Goal: Information Seeking & Learning: Check status

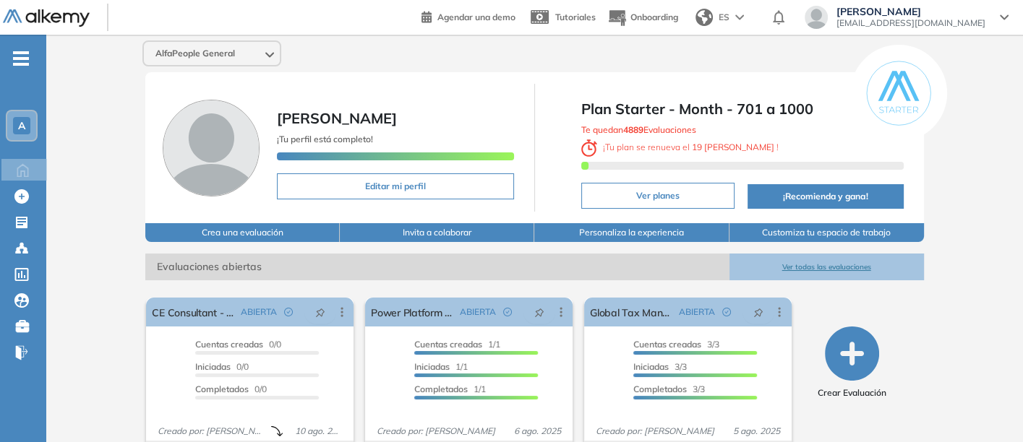
click at [834, 260] on button "Ver todas las evaluaciones" at bounding box center [826, 267] width 194 height 27
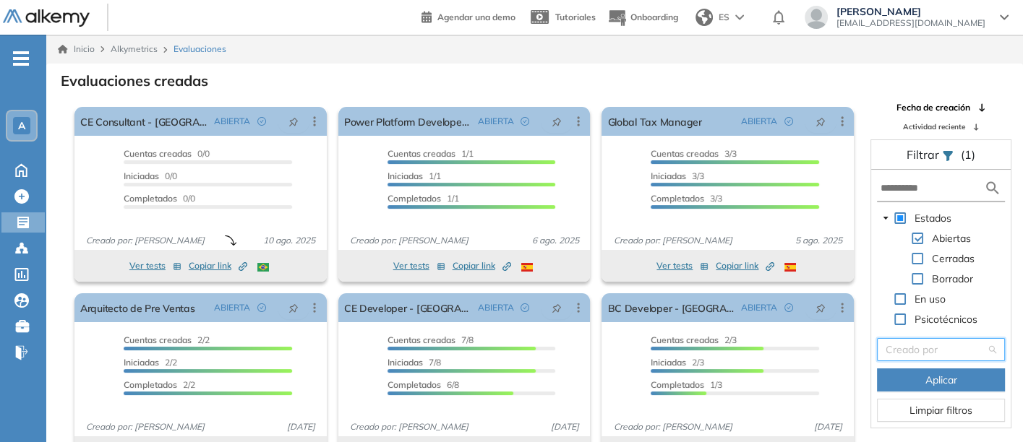
click at [909, 351] on input "search" at bounding box center [936, 350] width 100 height 22
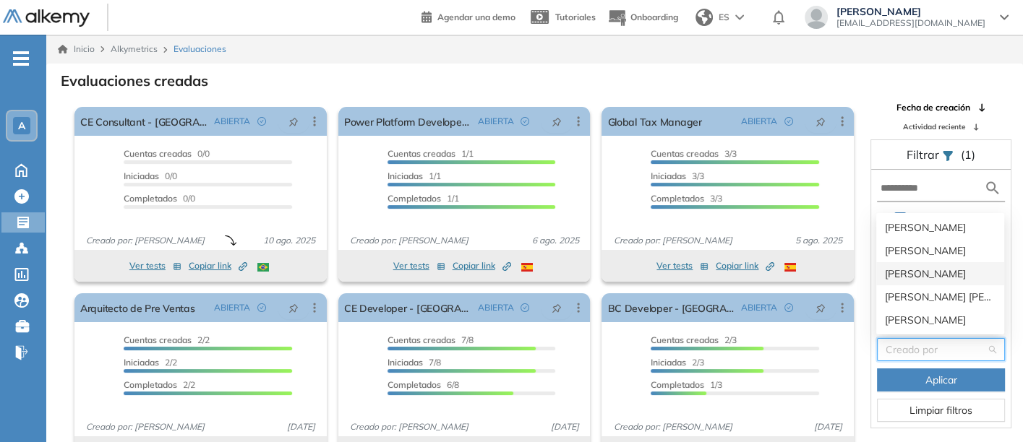
click at [910, 272] on div "[PERSON_NAME]" at bounding box center [940, 274] width 111 height 16
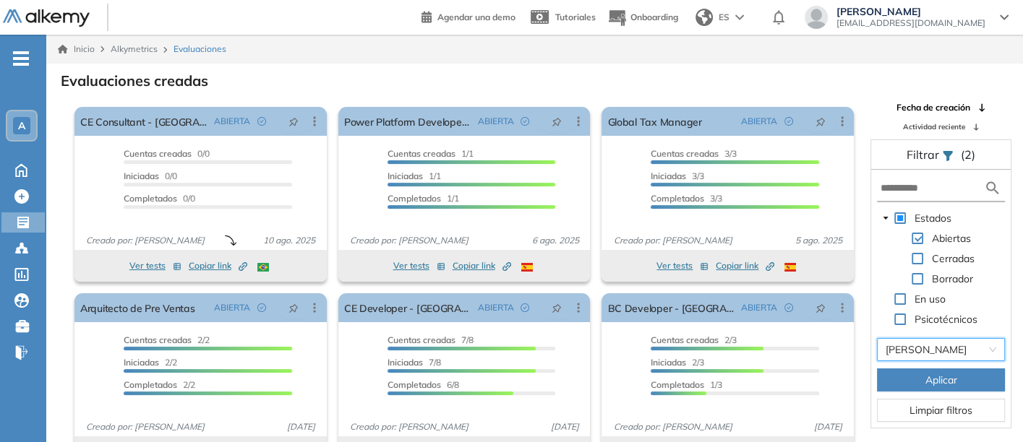
click at [912, 384] on button "Aplicar" at bounding box center [941, 380] width 128 height 23
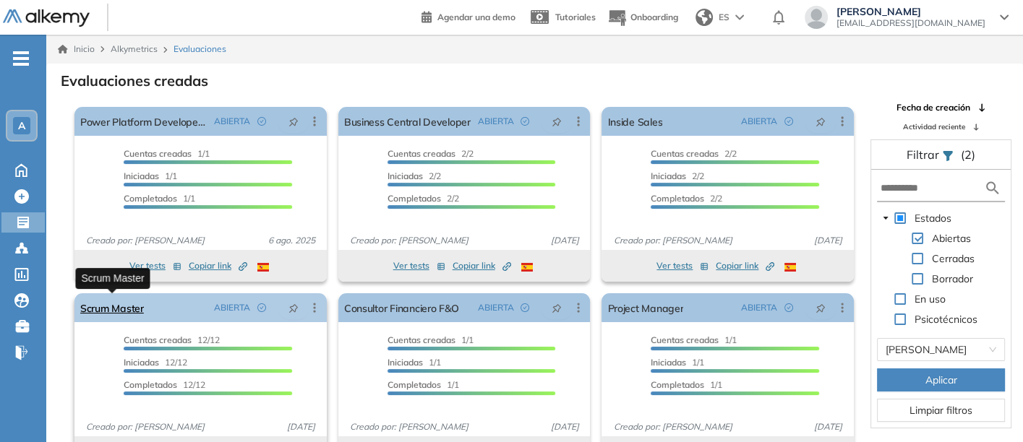
click at [108, 305] on link "Scrum Master" at bounding box center [112, 308] width 64 height 29
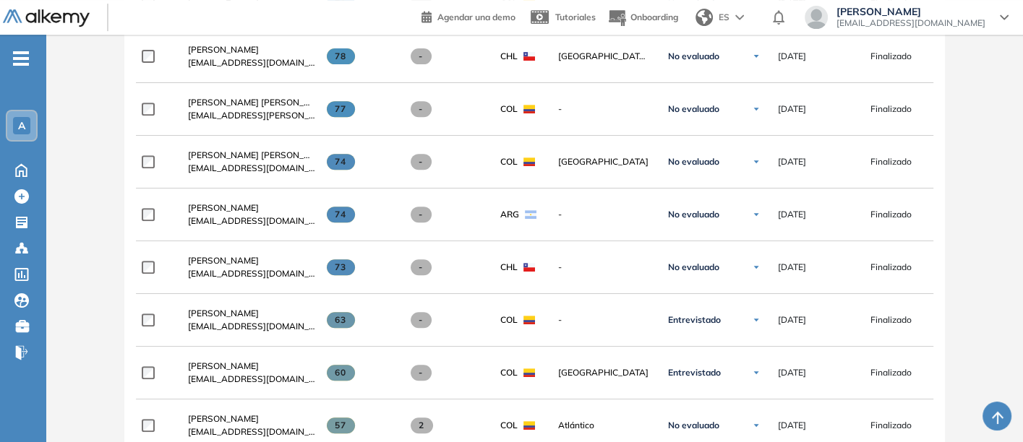
scroll to position [603, 0]
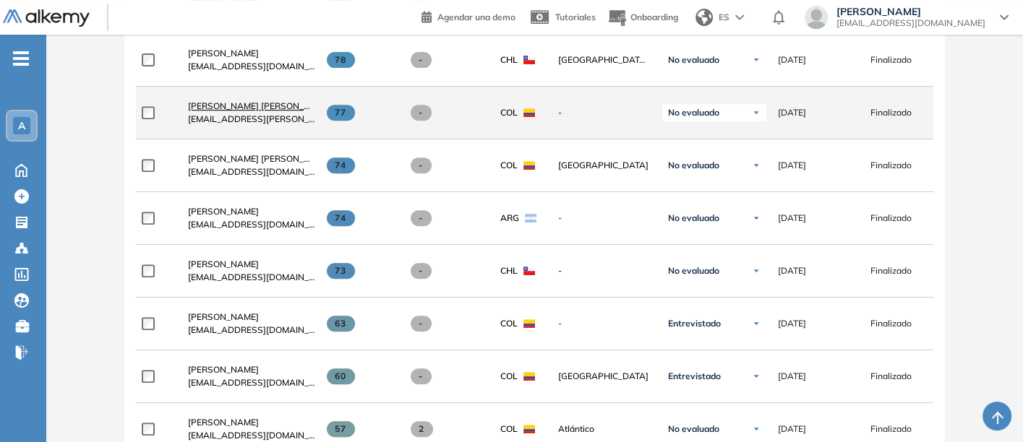
click at [233, 106] on span "[PERSON_NAME] [PERSON_NAME]" at bounding box center [260, 105] width 144 height 11
